Goal: Ask a question: Seek information or help from site administrators or community

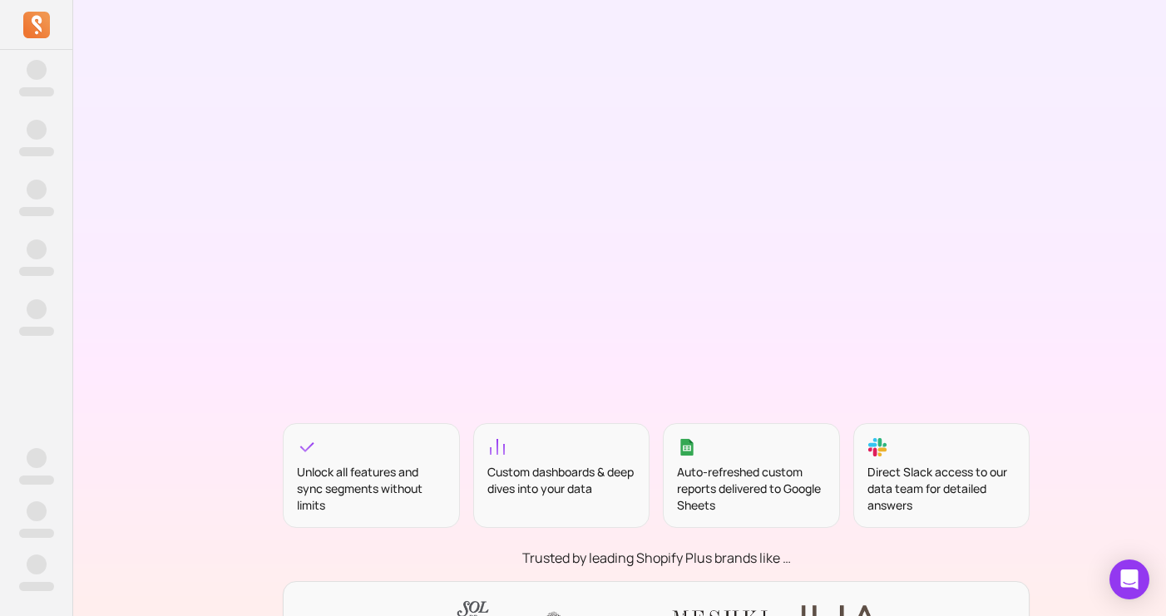
scroll to position [225, 0]
click at [1126, 581] on icon "Open Intercom Messenger" at bounding box center [1128, 580] width 19 height 22
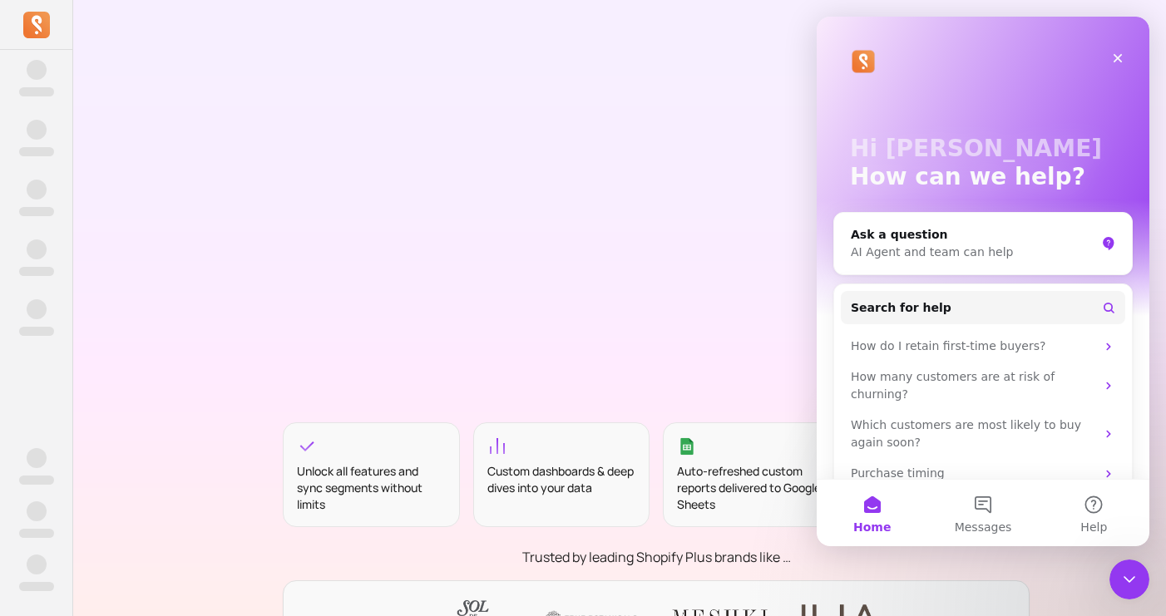
scroll to position [0, 0]
click at [971, 501] on button "Messages" at bounding box center [982, 513] width 111 height 67
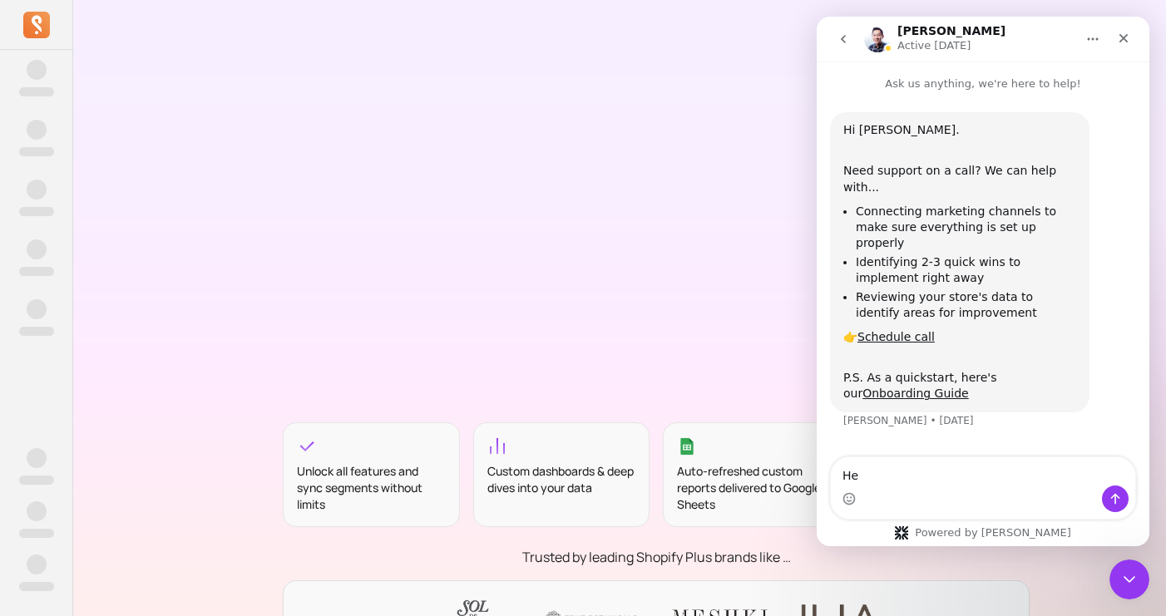
type textarea "H"
click at [1129, 38] on div "Close" at bounding box center [1123, 38] width 30 height 30
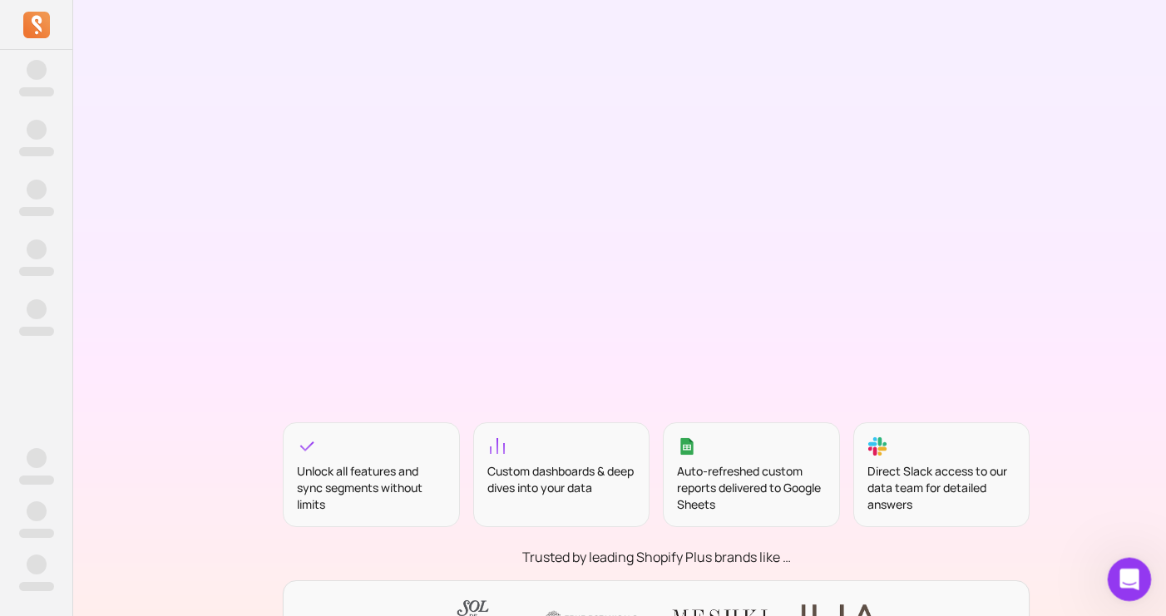
click at [1116, 580] on icon "Open Intercom Messenger" at bounding box center [1126, 577] width 27 height 27
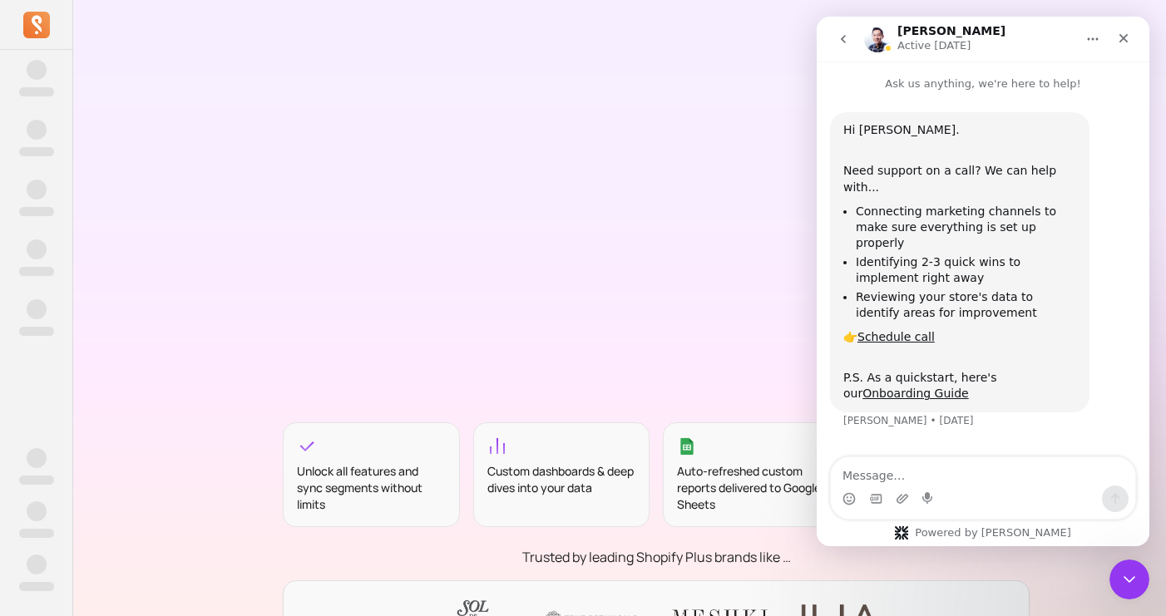
click at [848, 43] on icon "go back" at bounding box center [842, 38] width 13 height 13
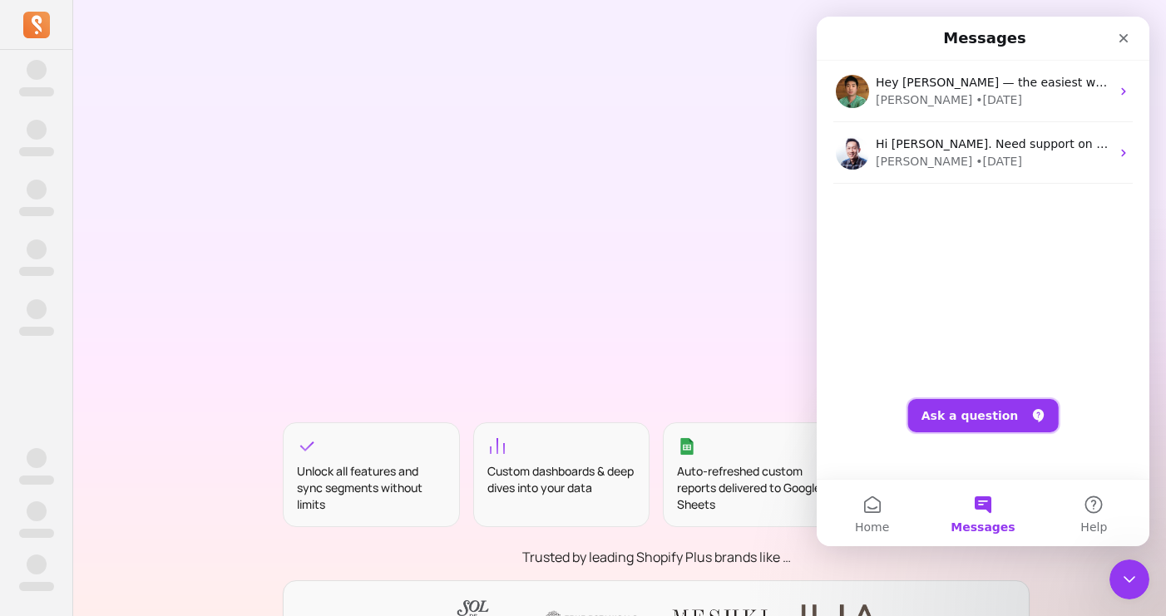
click at [970, 427] on button "Ask a question" at bounding box center [983, 415] width 151 height 33
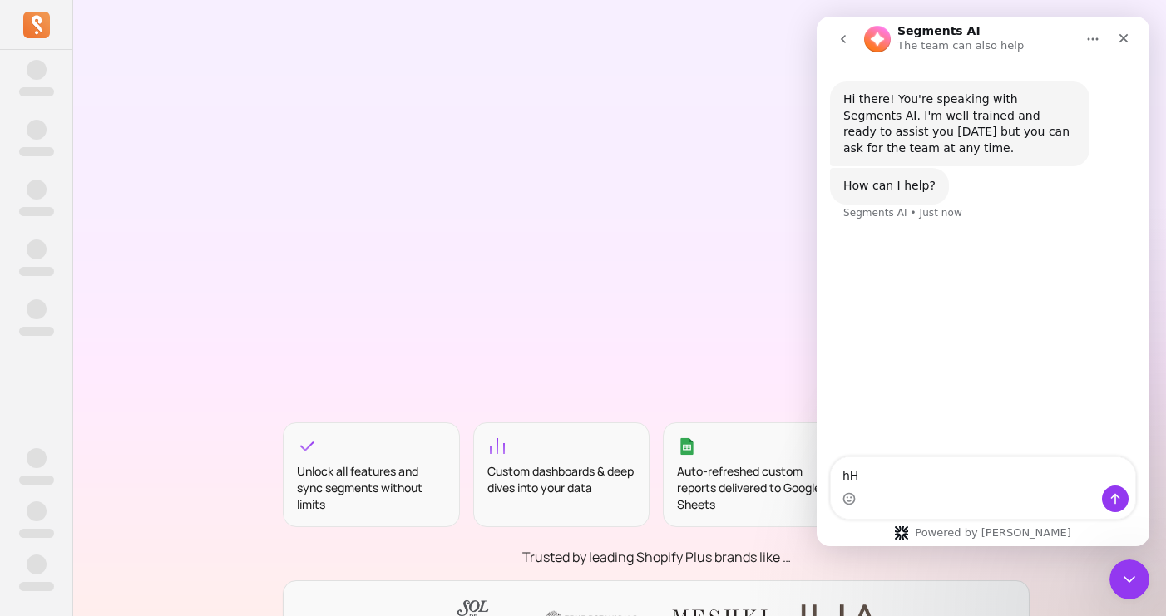
type textarea "h"
type textarea "Haven't received the invite for onboarding call"
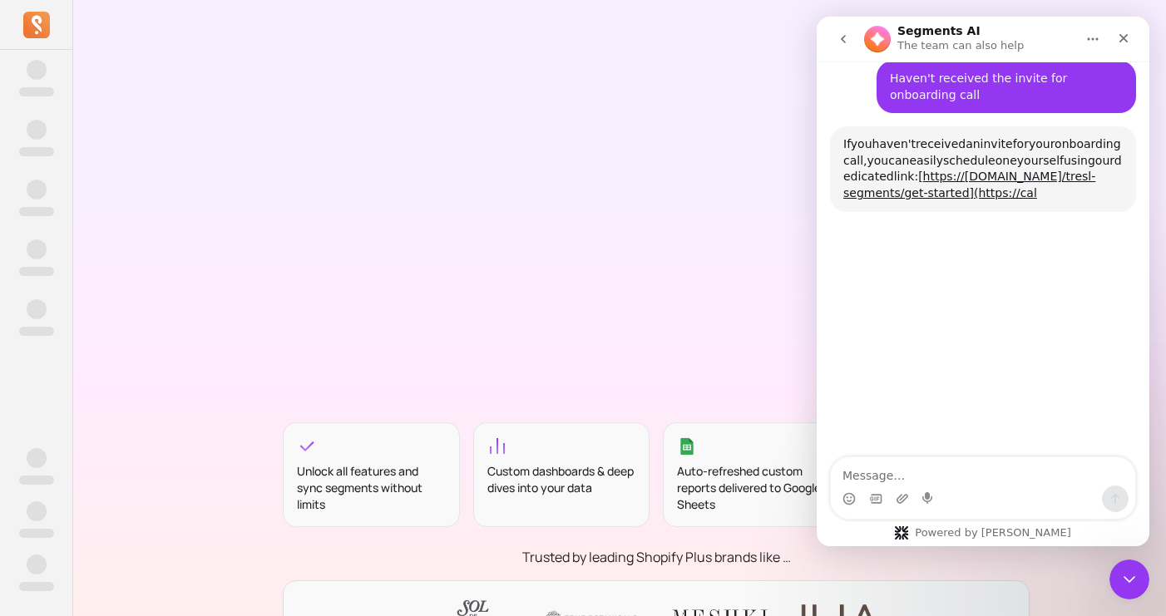
scroll to position [160, 0]
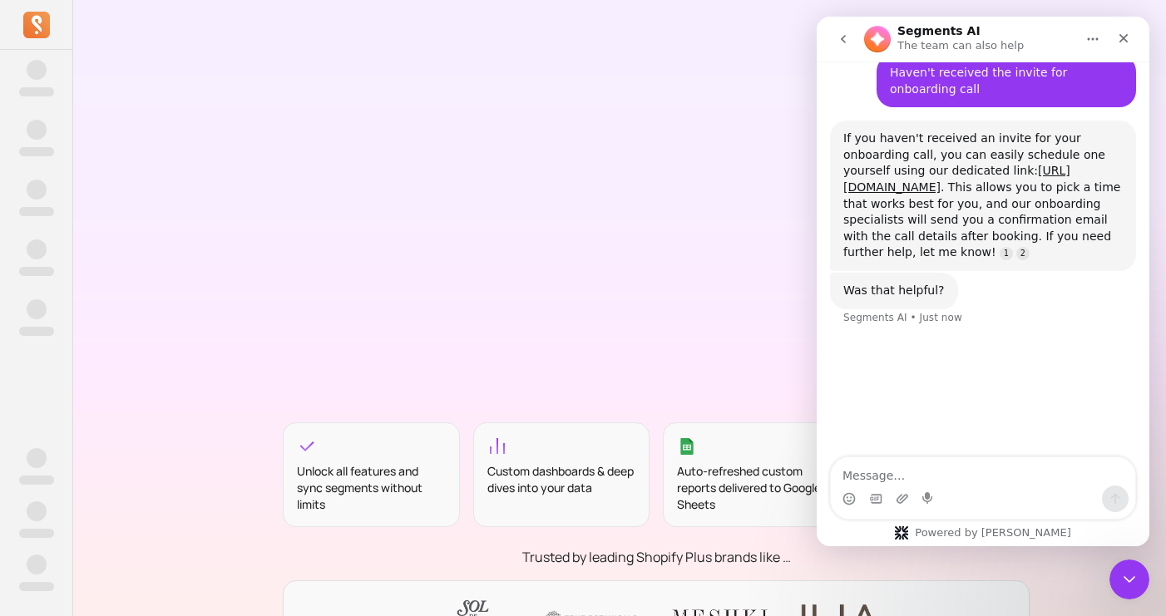
click at [910, 159] on div "If you haven't received an invite for your onboarding call, you can easily sche…" at bounding box center [982, 196] width 279 height 131
click at [935, 183] on link "[URL][DOMAIN_NAME]" at bounding box center [956, 179] width 227 height 30
